Goal: Information Seeking & Learning: Learn about a topic

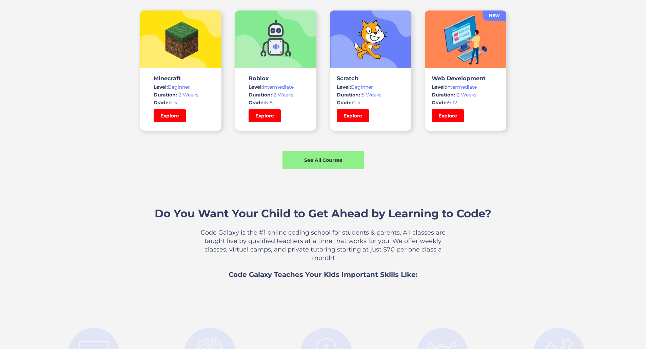
scroll to position [508, 0]
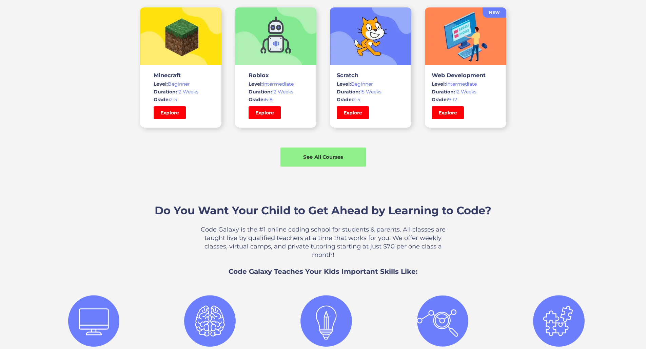
click at [313, 161] on div "See All Courses" at bounding box center [322, 157] width 85 height 7
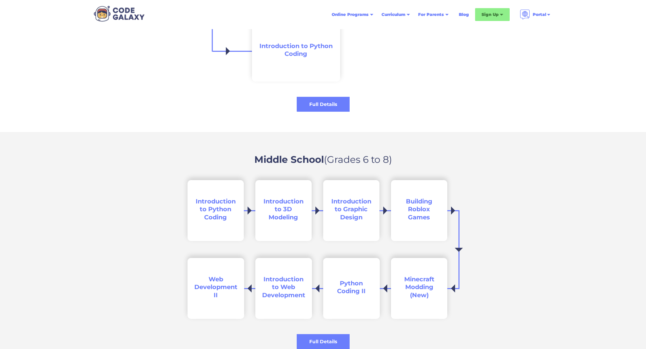
scroll to position [915, 0]
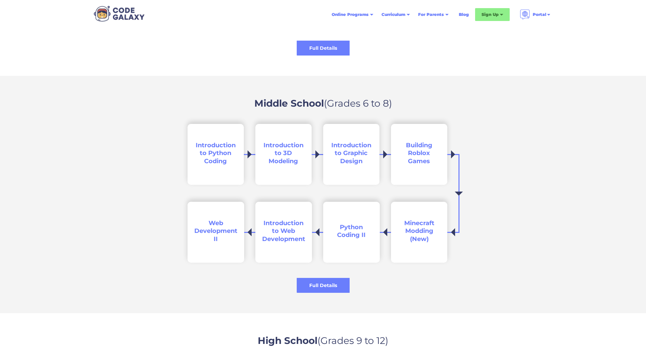
click at [276, 146] on span "Introduction to 3D Modeling" at bounding box center [283, 153] width 40 height 23
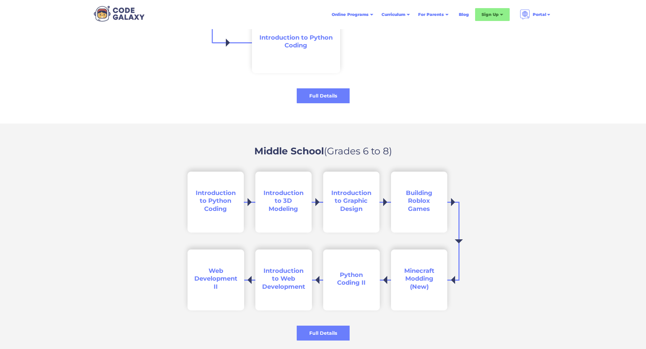
scroll to position [847, 0]
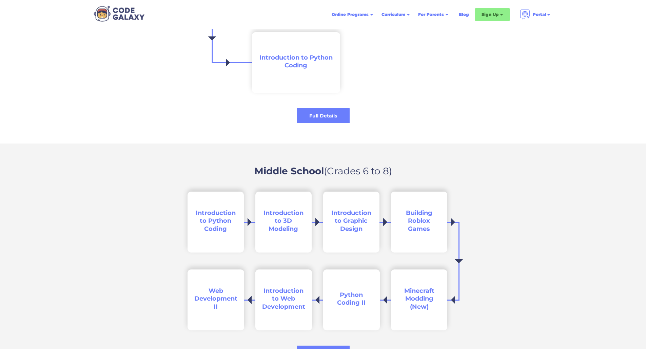
click at [121, 11] on img at bounding box center [119, 13] width 56 height 19
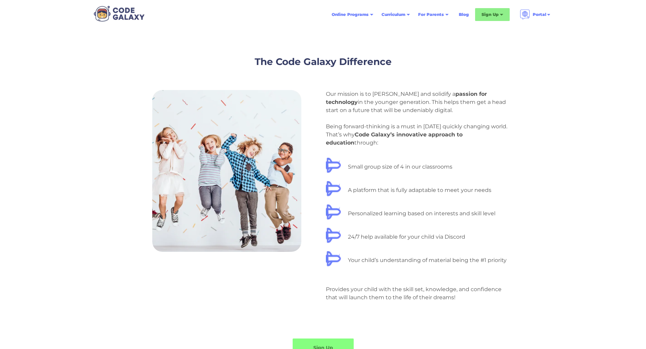
scroll to position [373, 0]
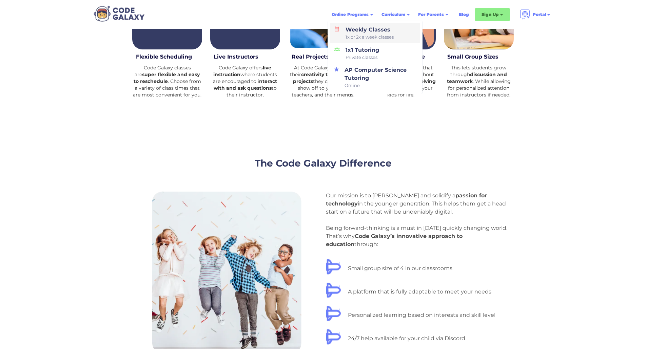
click at [363, 37] on span "1x or 2x a week classes" at bounding box center [369, 37] width 48 height 7
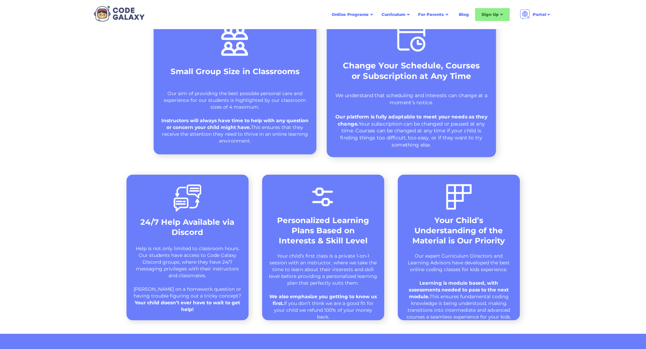
scroll to position [271, 0]
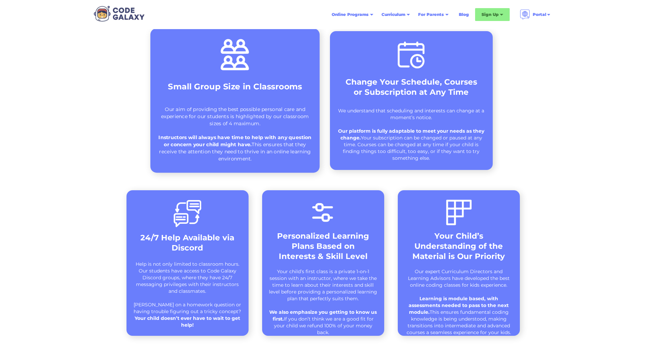
click at [297, 94] on div "Small Group Size in Classrooms" at bounding box center [235, 90] width 140 height 18
click at [301, 89] on div "Small Group Size in Classrooms" at bounding box center [235, 86] width 140 height 11
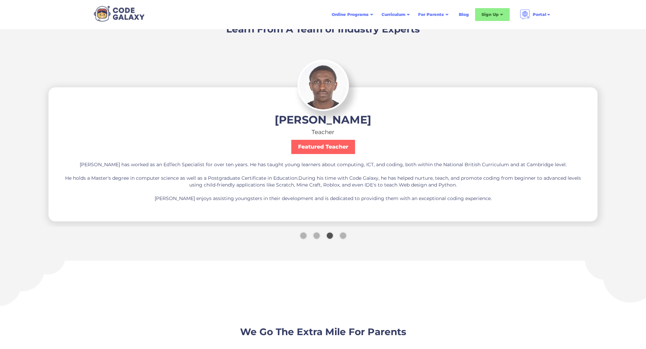
scroll to position [1254, 0]
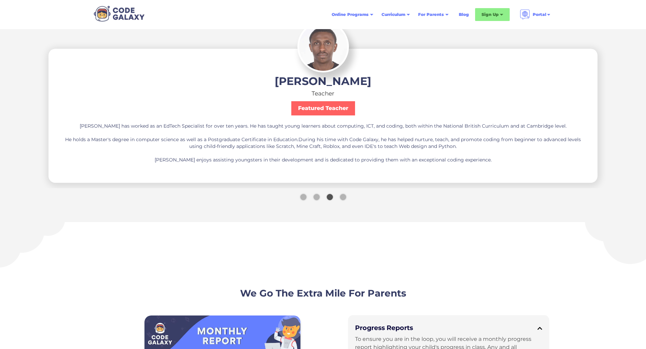
click at [345, 194] on div "Show slide 4 of 4" at bounding box center [343, 197] width 6 height 6
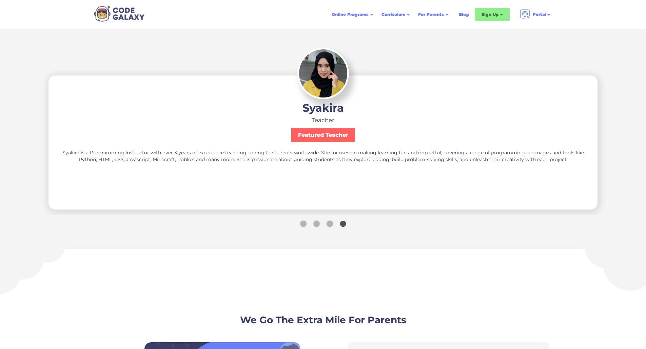
scroll to position [1186, 0]
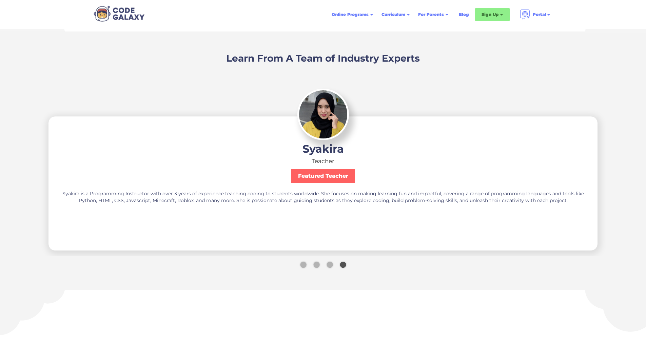
click at [303, 262] on div "Show slide 1 of 4" at bounding box center [303, 265] width 6 height 6
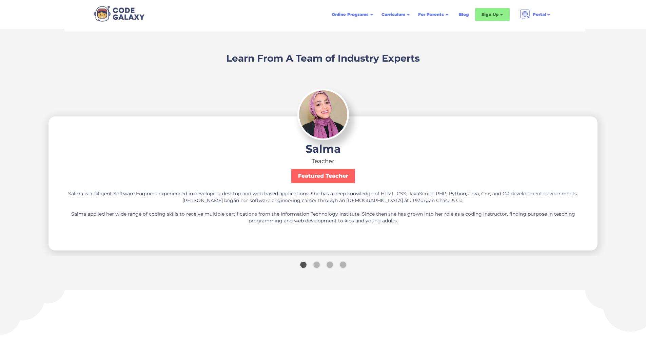
click at [315, 262] on div "Show slide 2 of 4" at bounding box center [316, 265] width 6 height 6
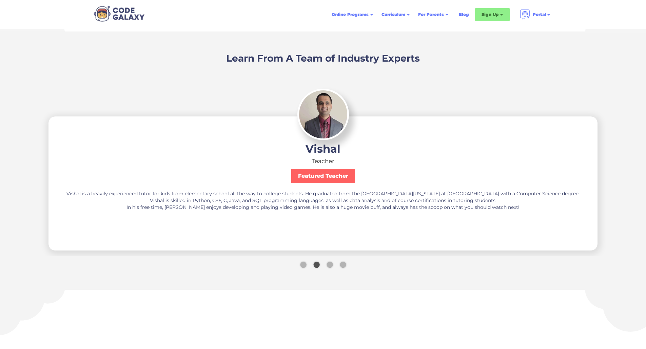
click at [330, 262] on div "Show slide 3 of 4" at bounding box center [329, 265] width 6 height 6
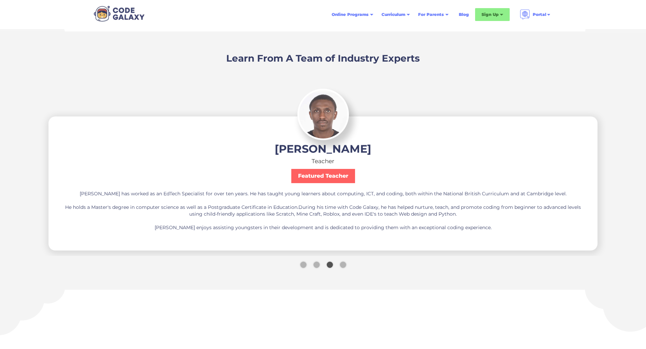
click at [344, 262] on div "Show slide 4 of 4" at bounding box center [343, 265] width 6 height 6
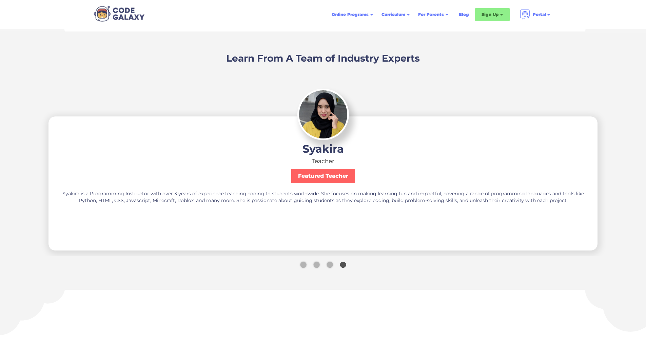
scroll to position [1017, 0]
